Goal: Navigation & Orientation: Find specific page/section

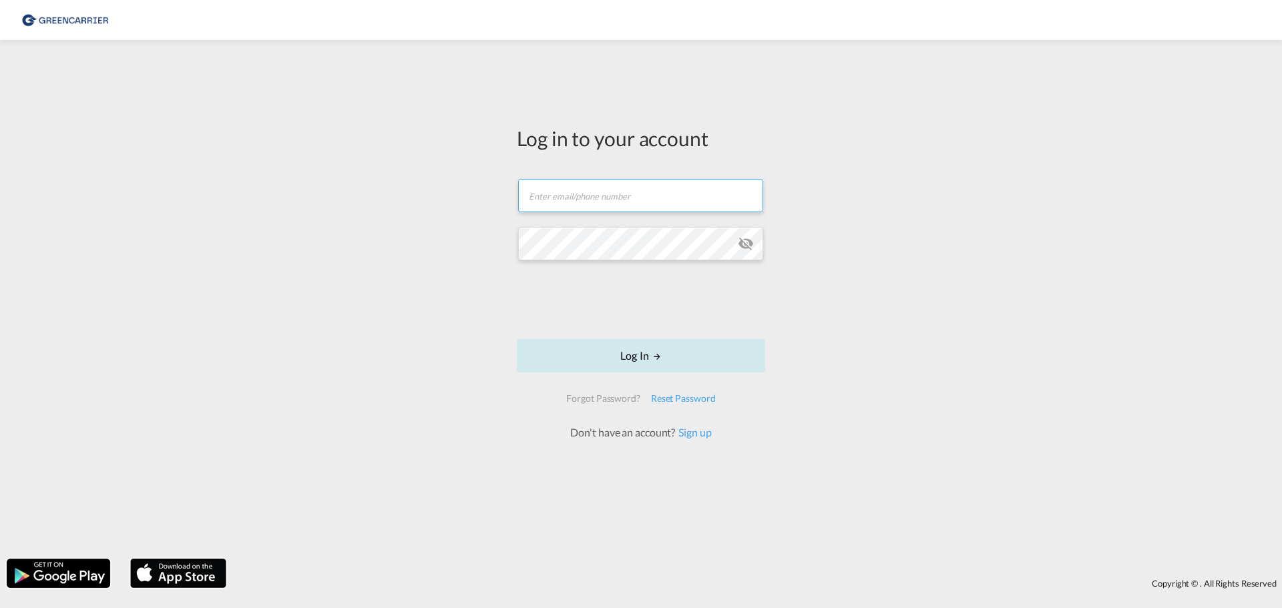
type input "[EMAIL_ADDRESS][PERSON_NAME][DOMAIN_NAME]"
click at [630, 331] on form "[EMAIL_ADDRESS][PERSON_NAME][DOMAIN_NAME] Password field is required Log In For…" at bounding box center [641, 303] width 248 height 275
click at [650, 354] on button "Log In" at bounding box center [641, 355] width 248 height 33
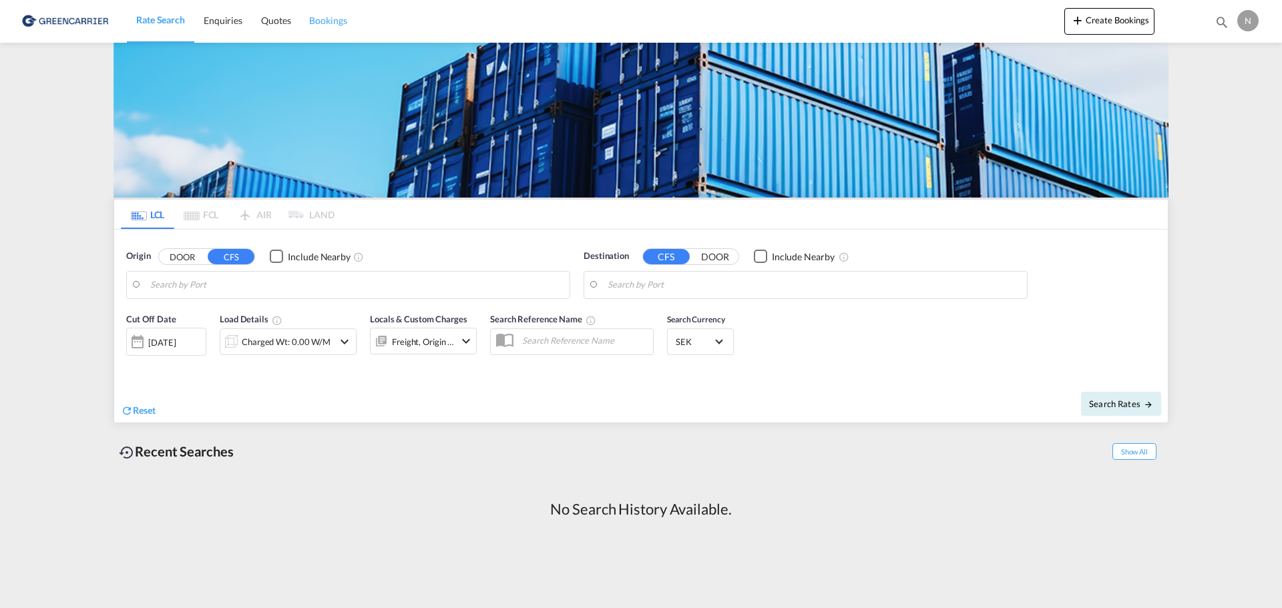
click at [331, 19] on span "Bookings" at bounding box center [327, 20] width 37 height 11
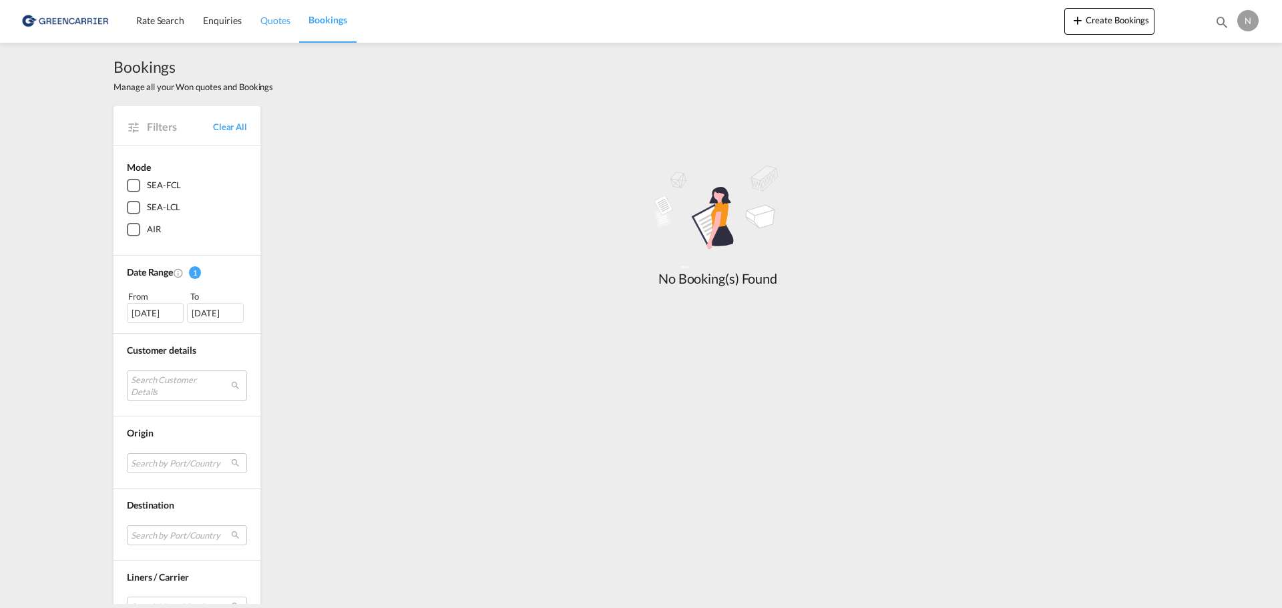
click at [272, 23] on span "Quotes" at bounding box center [274, 20] width 29 height 11
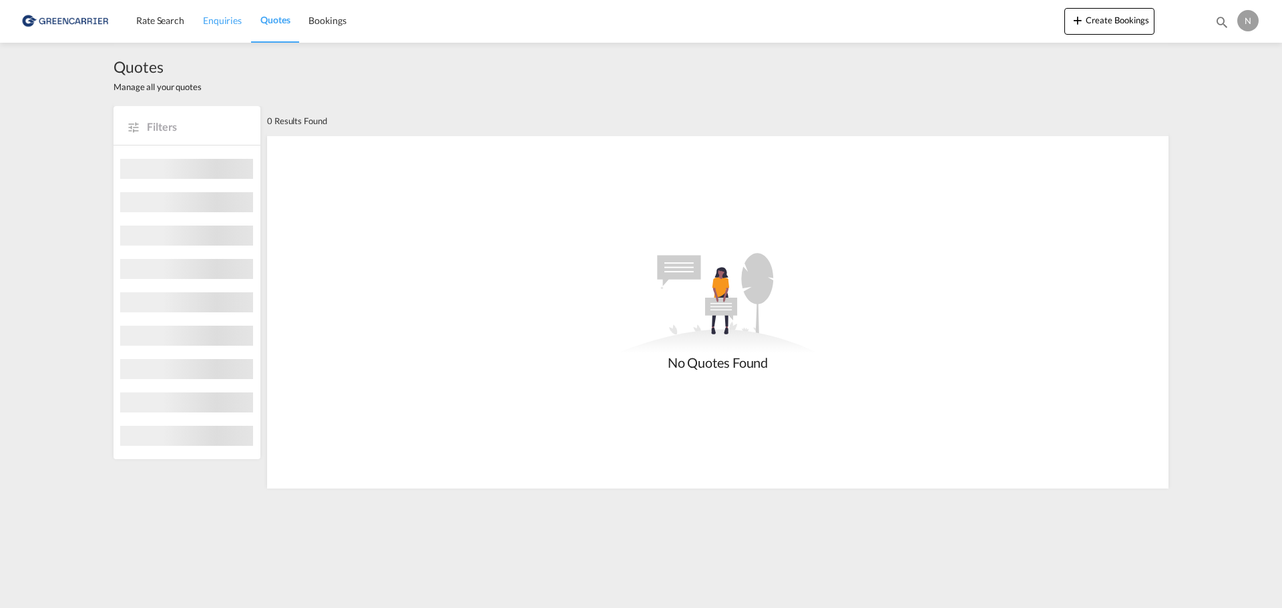
click at [228, 21] on span "Enquiries" at bounding box center [222, 20] width 39 height 11
click at [167, 23] on span "Rate Search" at bounding box center [160, 20] width 48 height 11
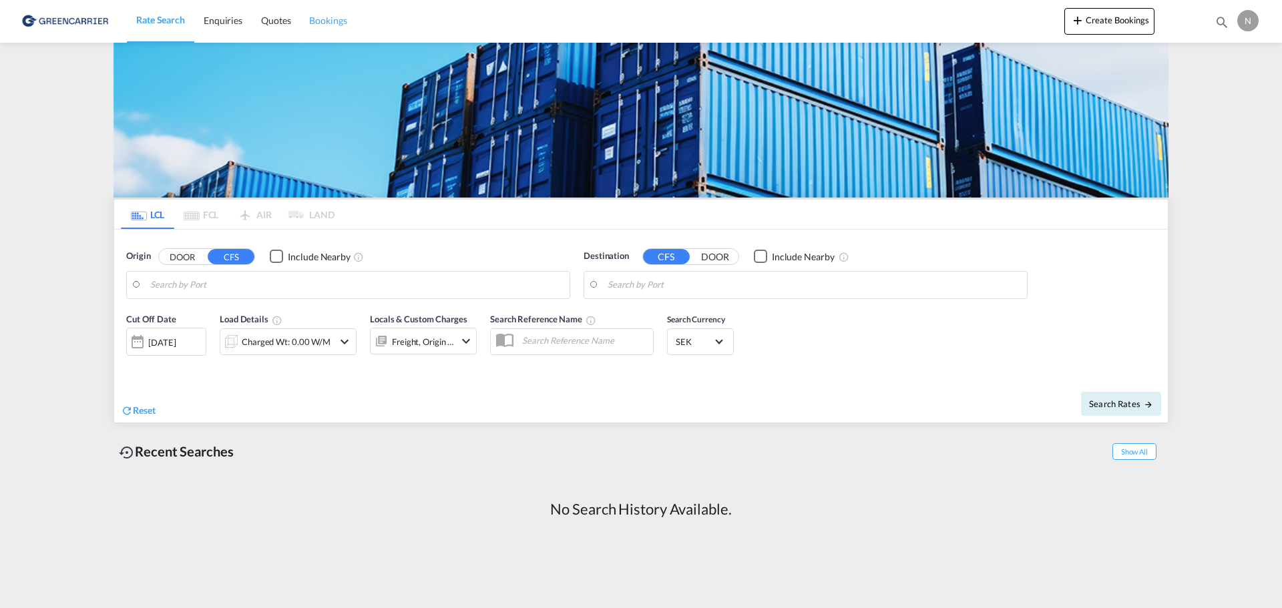
click at [339, 27] on link "Bookings" at bounding box center [328, 20] width 56 height 43
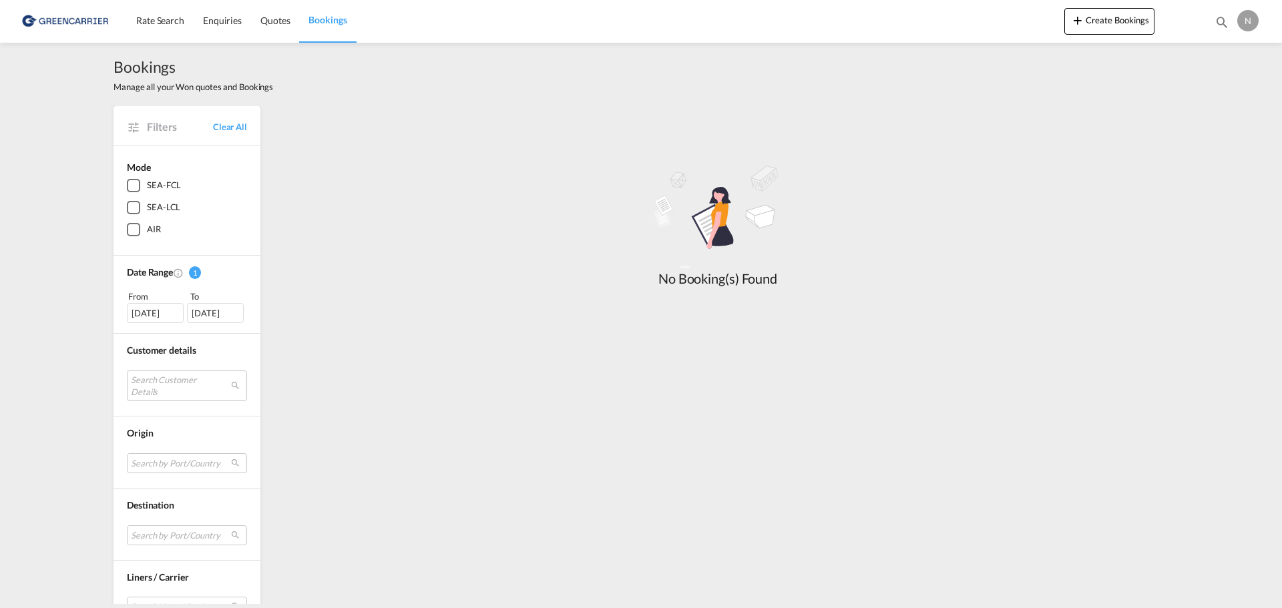
click at [77, 355] on div "Bookings Manage all your Won quotes and Bookings Filters Clear All Mode SEA-FCL…" at bounding box center [641, 324] width 1282 height 562
click at [344, 224] on div ".a{fill:#3f3d56;}.b,.l,.r,.t{fill:#fff;}.c{fill:#cecece;}.d{fill:url(#a_cache49…" at bounding box center [717, 223] width 901 height 129
click at [353, 229] on div ".a{fill:#3f3d56;}.b,.l,.r,.t{fill:#fff;}.c{fill:#cecece;}.d{fill:url(#a_cache49…" at bounding box center [717, 223] width 901 height 129
click at [349, 225] on div ".a{fill:#3f3d56;}.b,.l,.r,.t{fill:#fff;}.c{fill:#cecece;}.d{fill:url(#a_cache49…" at bounding box center [717, 223] width 901 height 129
click at [148, 19] on span "Rate Search" at bounding box center [160, 20] width 48 height 11
